Goal: Information Seeking & Learning: Learn about a topic

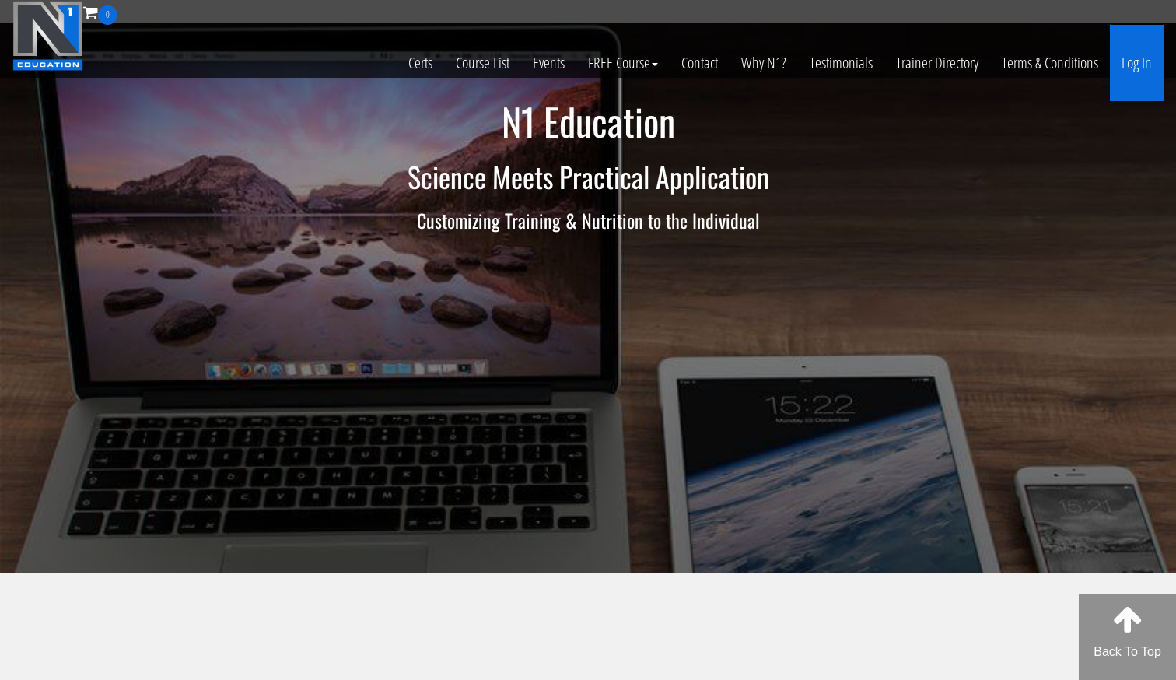
click at [1142, 56] on link "Log In" at bounding box center [1137, 63] width 54 height 76
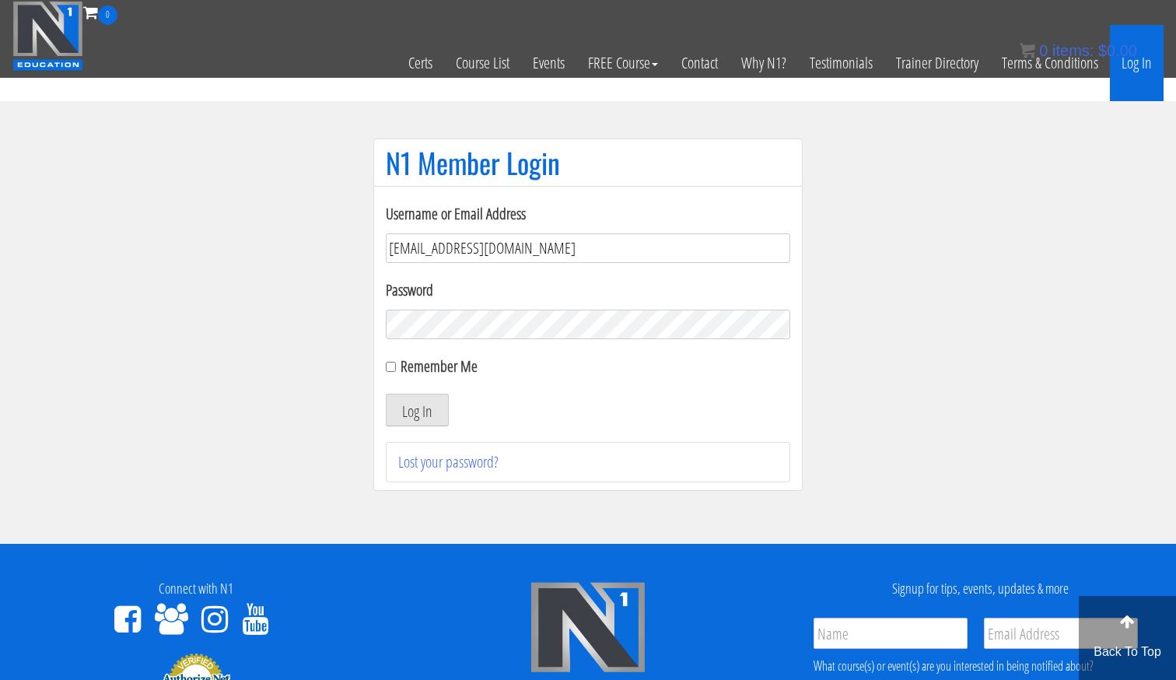
type input "gn01766500@gmail.com"
click at [417, 410] on button "Log In" at bounding box center [417, 409] width 63 height 33
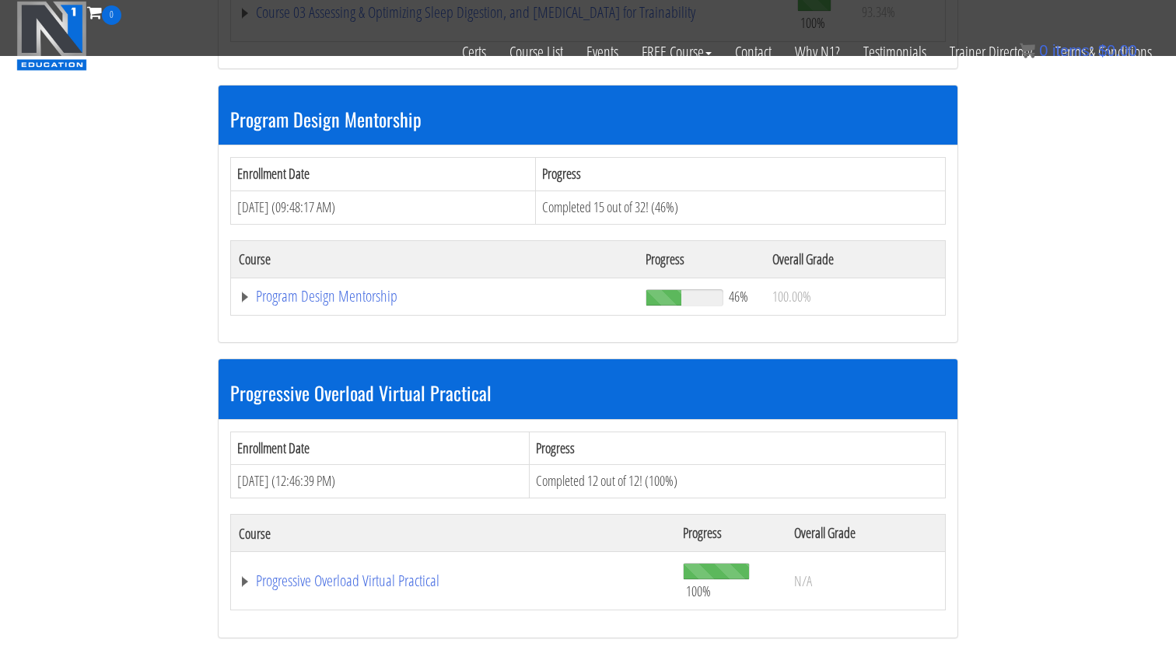
scroll to position [1750, 0]
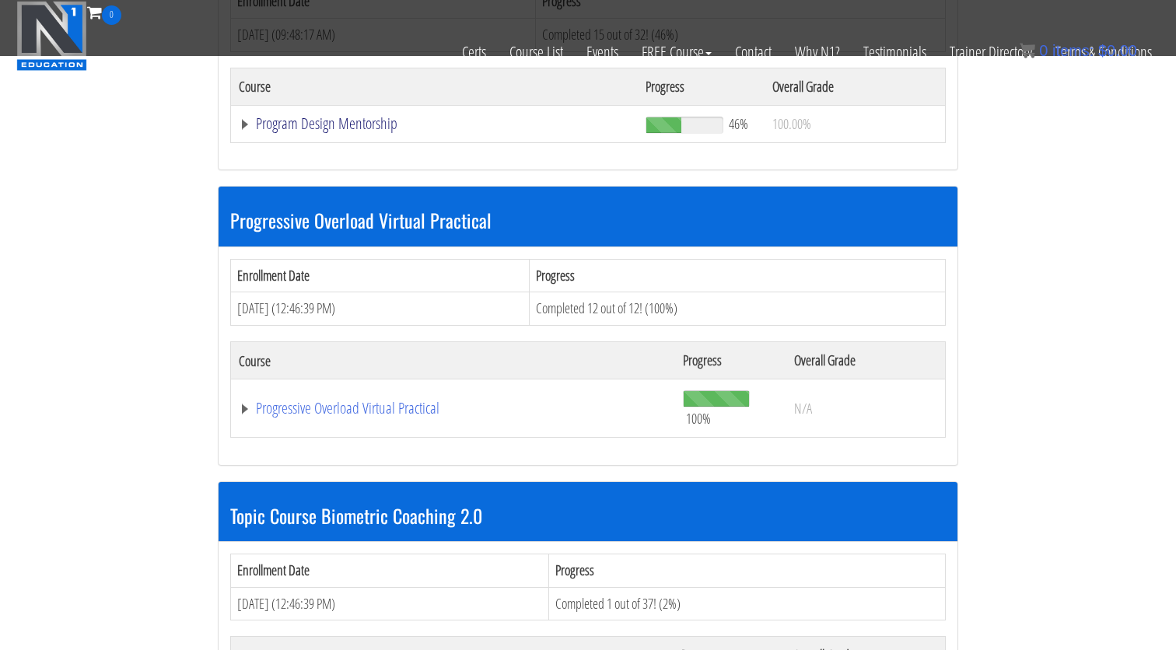
click at [368, 116] on link "Program Design Mentorship" at bounding box center [434, 124] width 391 height 16
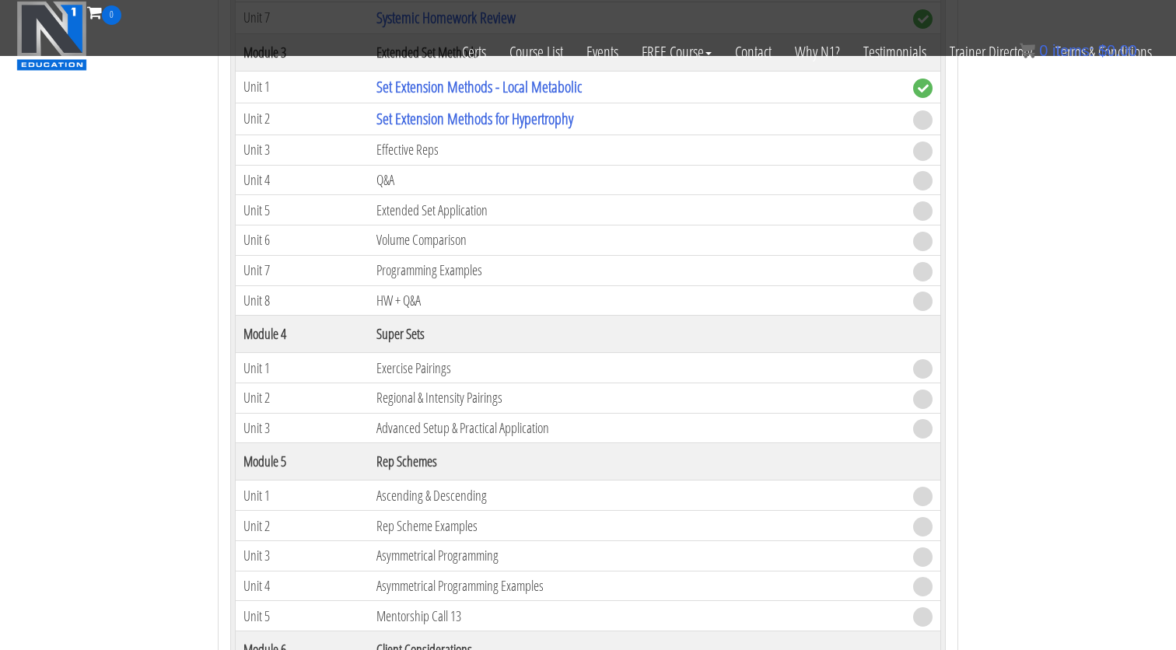
scroll to position [2389, 0]
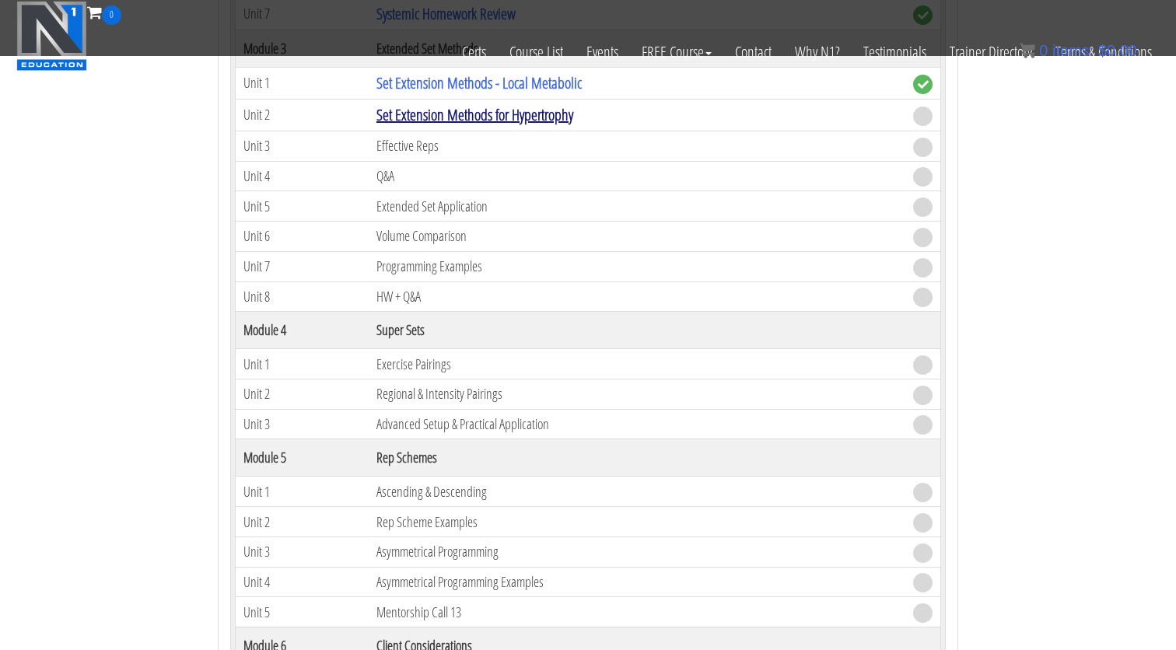
click at [498, 107] on link "Set Extension Methods for Hypertrophy" at bounding box center [474, 114] width 197 height 21
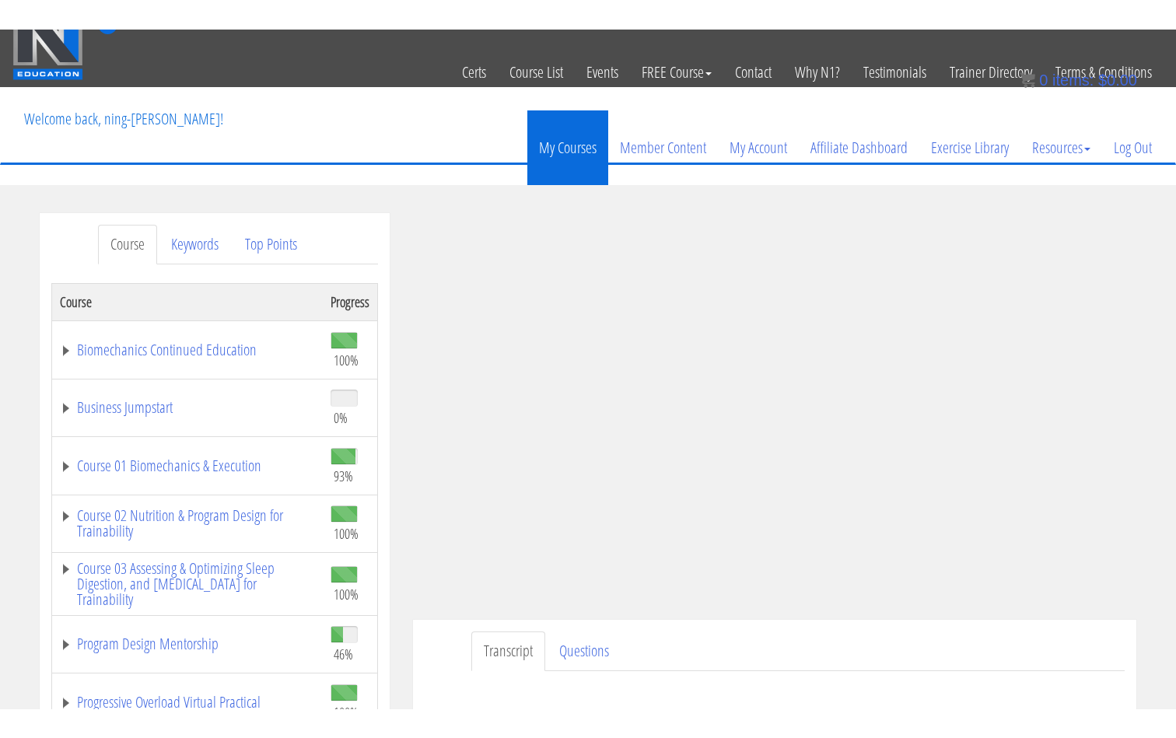
scroll to position [21, 0]
